Goal: Task Accomplishment & Management: Manage account settings

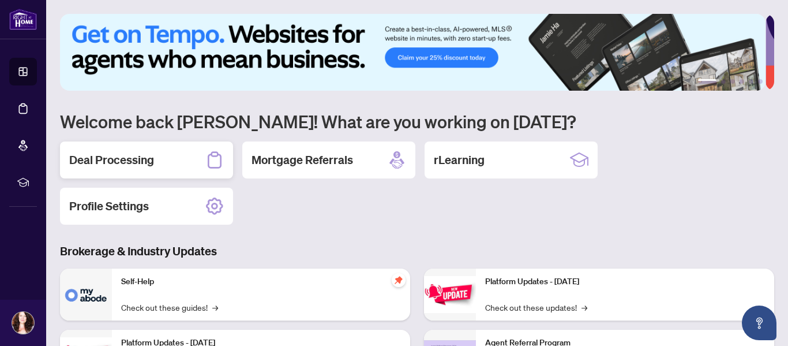
click at [129, 152] on h2 "Deal Processing" at bounding box center [111, 160] width 85 height 16
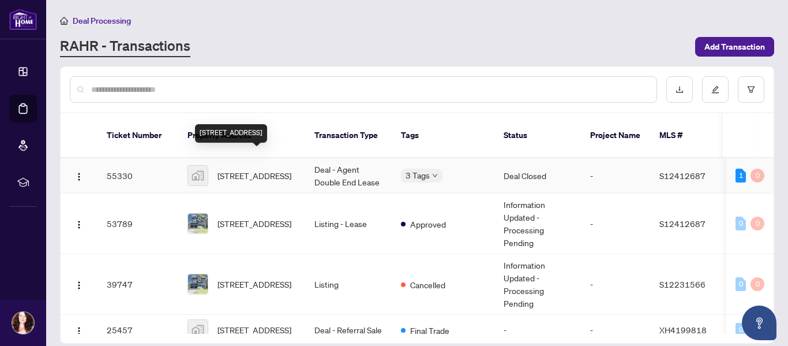
click at [252, 169] on span "[STREET_ADDRESS]" at bounding box center [255, 175] width 74 height 13
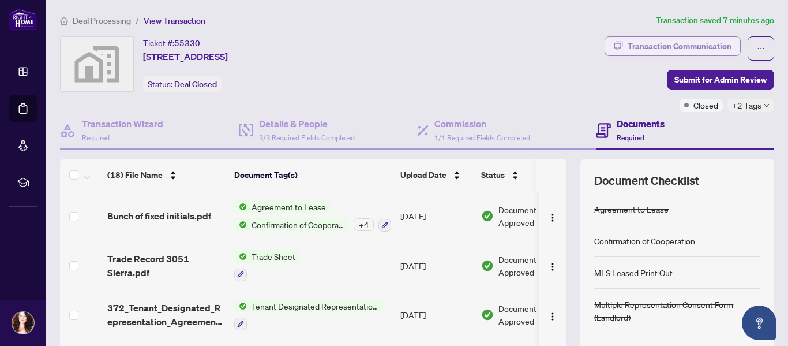
click at [666, 46] on div "Transaction Communication" at bounding box center [680, 46] width 104 height 18
